Goal: Task Accomplishment & Management: Use online tool/utility

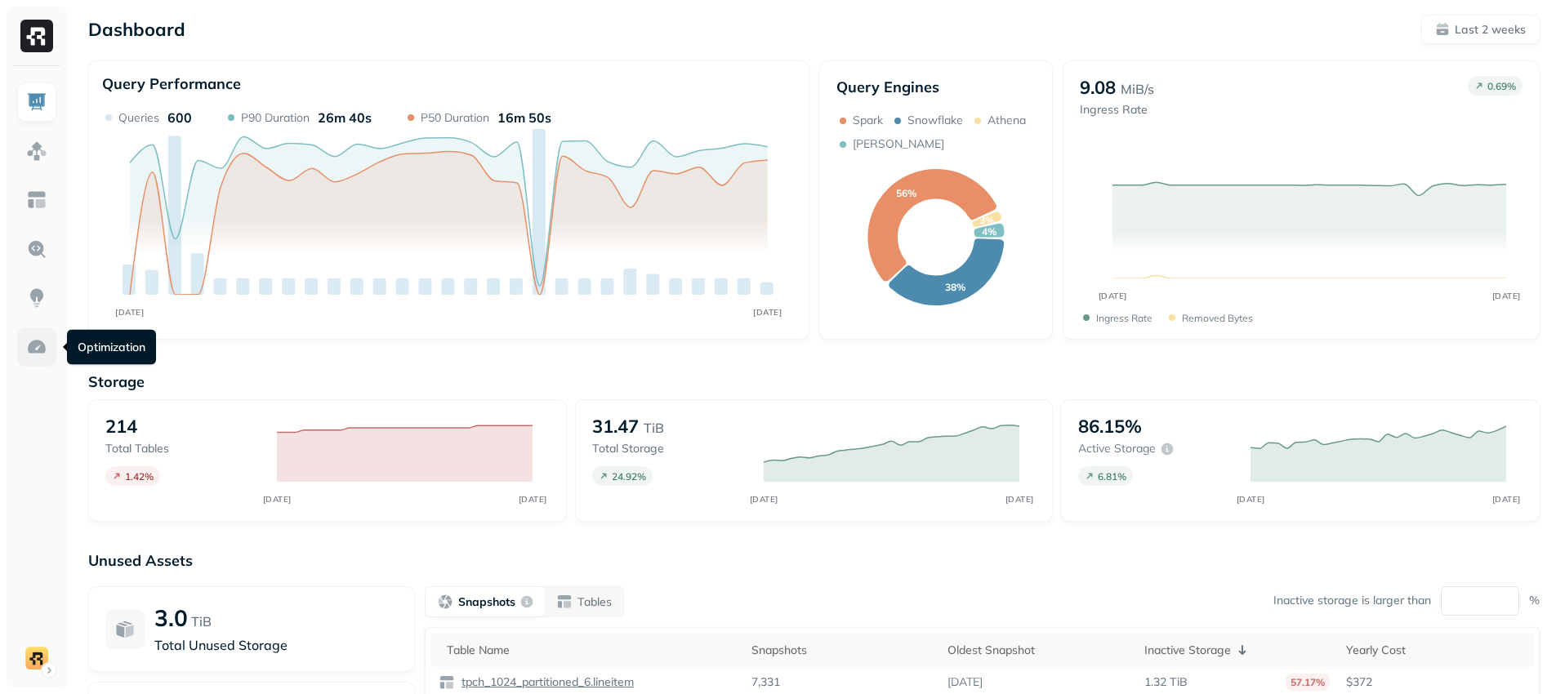
click at [42, 340] on img at bounding box center [36, 346] width 21 height 21
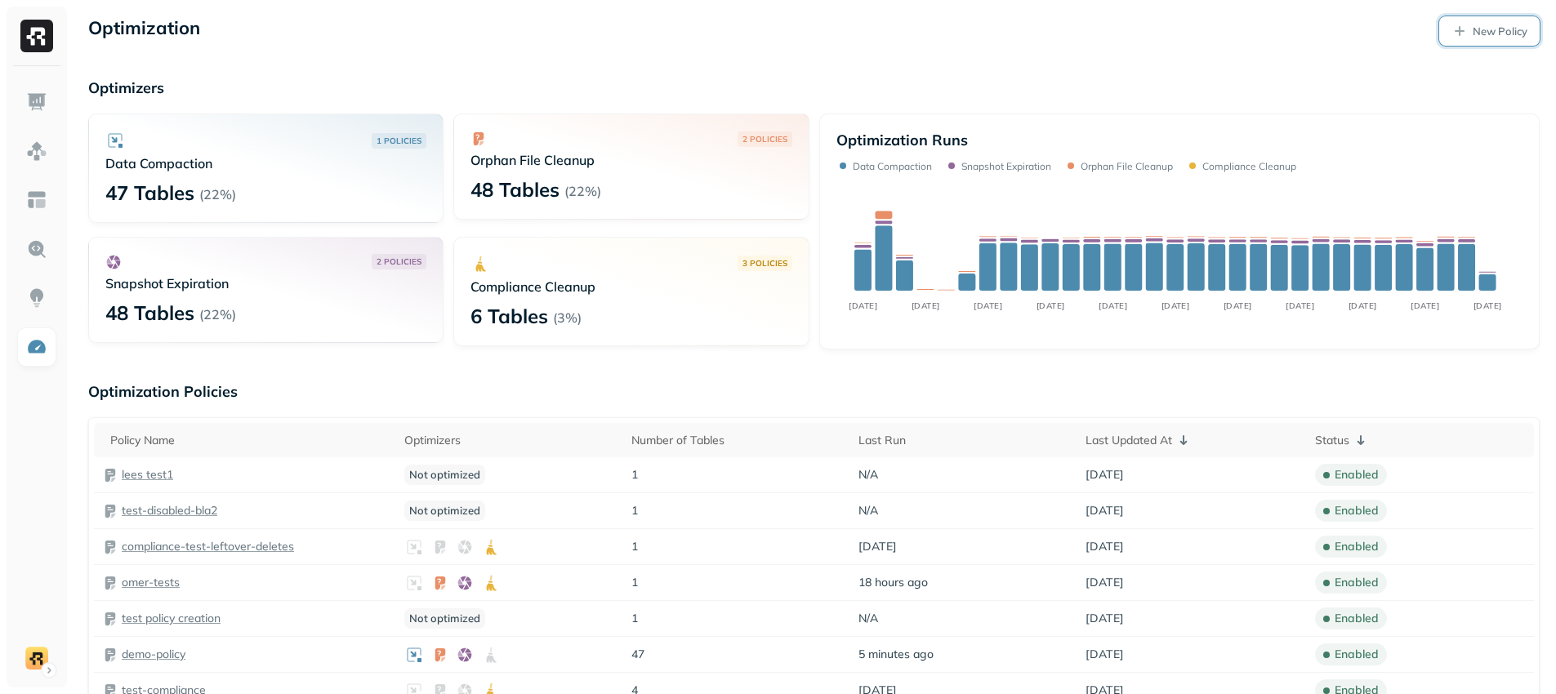
click at [1482, 34] on p "New Policy" at bounding box center [1499, 32] width 55 height 16
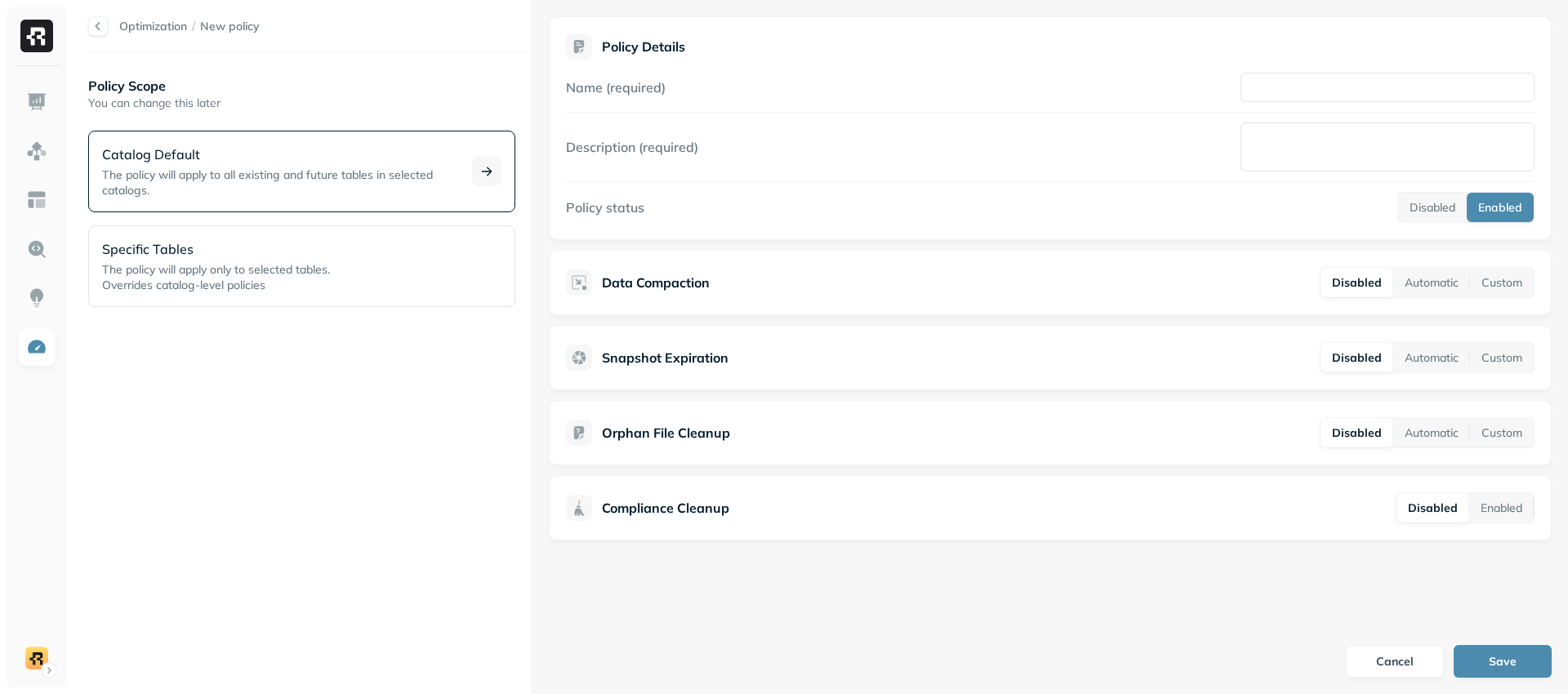
click at [237, 180] on span "The policy will apply to all existing and future tables in selected catalogs." at bounding box center [267, 182] width 331 height 30
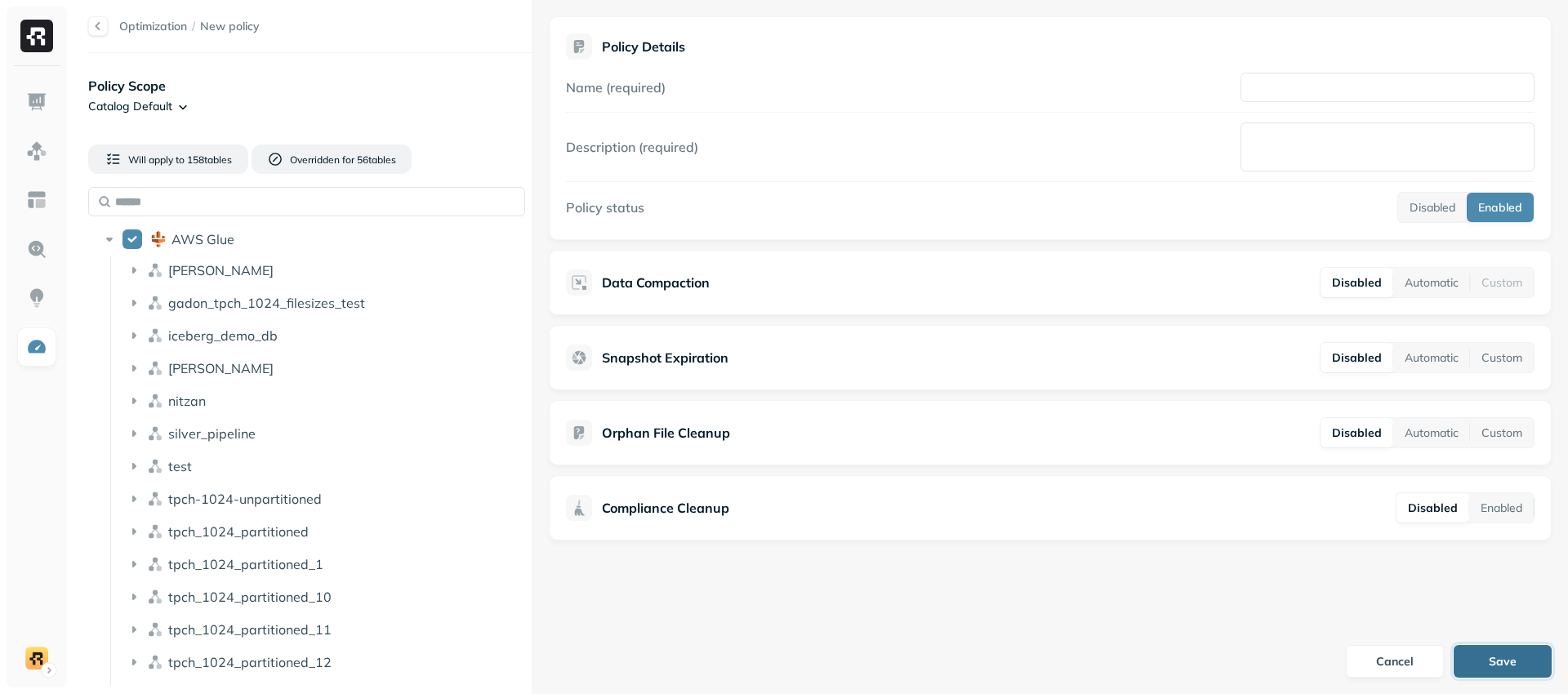
click at [1488, 661] on button "Save" at bounding box center [1503, 661] width 98 height 33
click at [132, 302] on icon at bounding box center [134, 303] width 4 height 7
